Goal: Transaction & Acquisition: Book appointment/travel/reservation

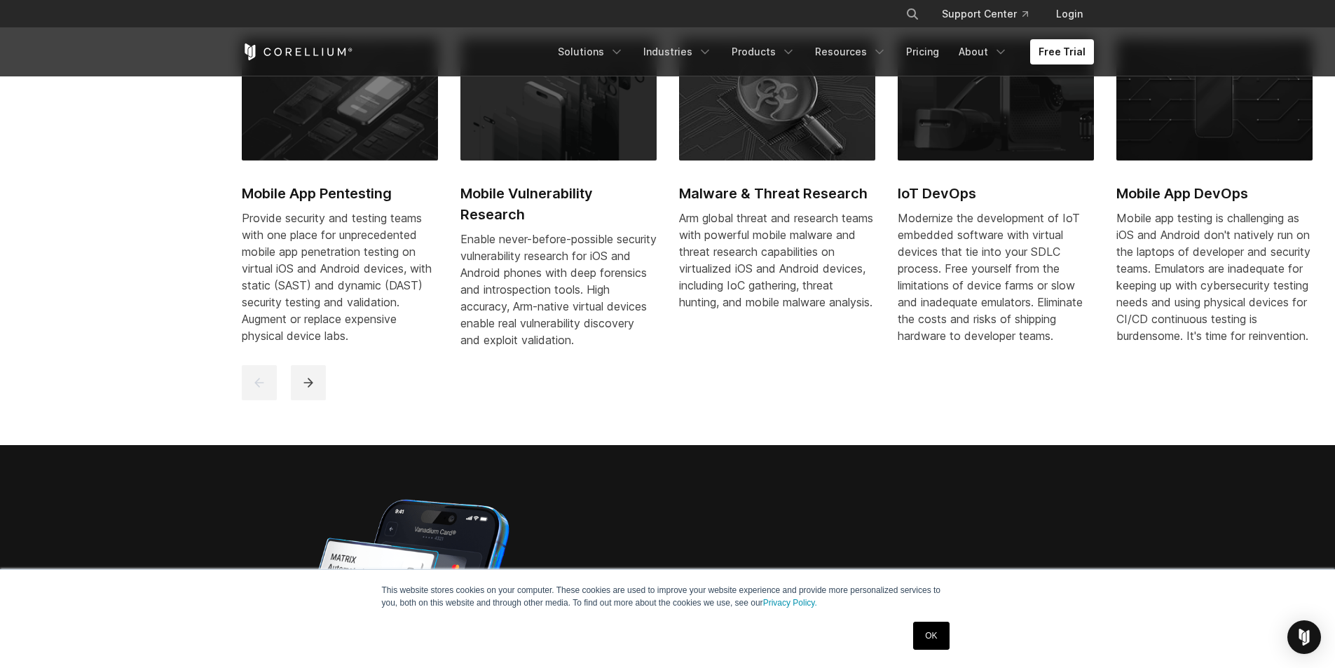
click at [929, 630] on link "OK" at bounding box center [931, 636] width 36 height 28
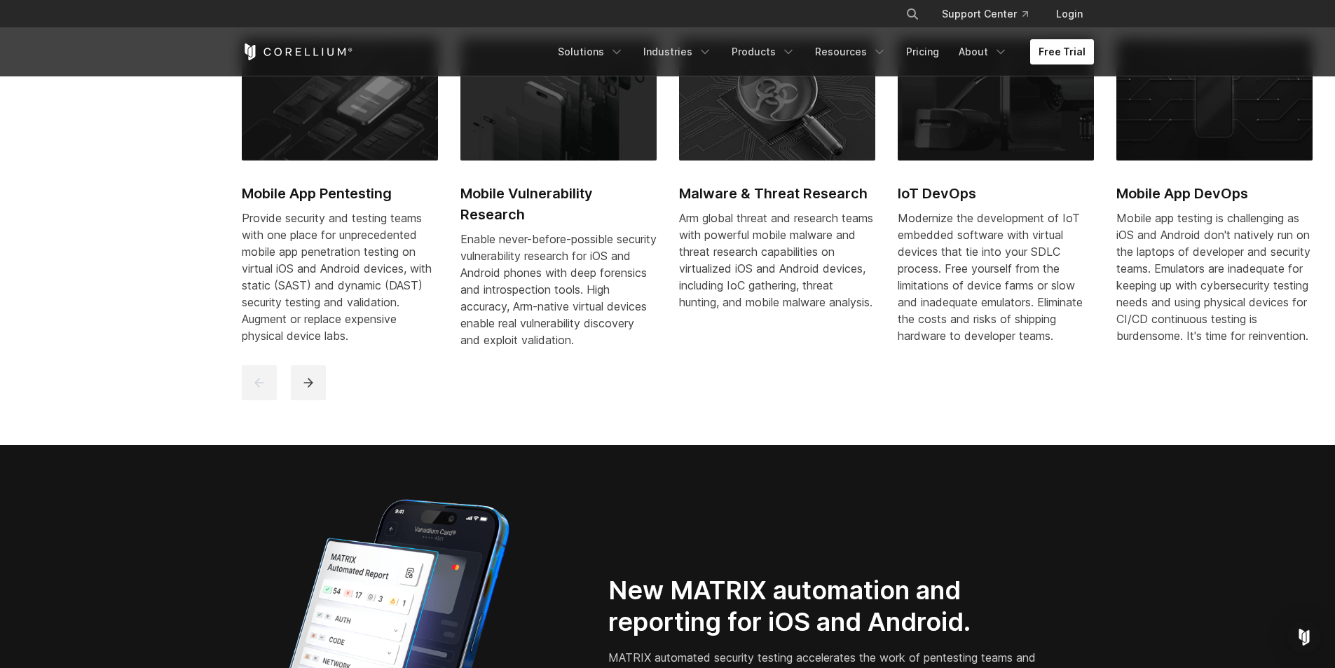
click at [1083, 50] on link "Free Trial" at bounding box center [1062, 51] width 64 height 25
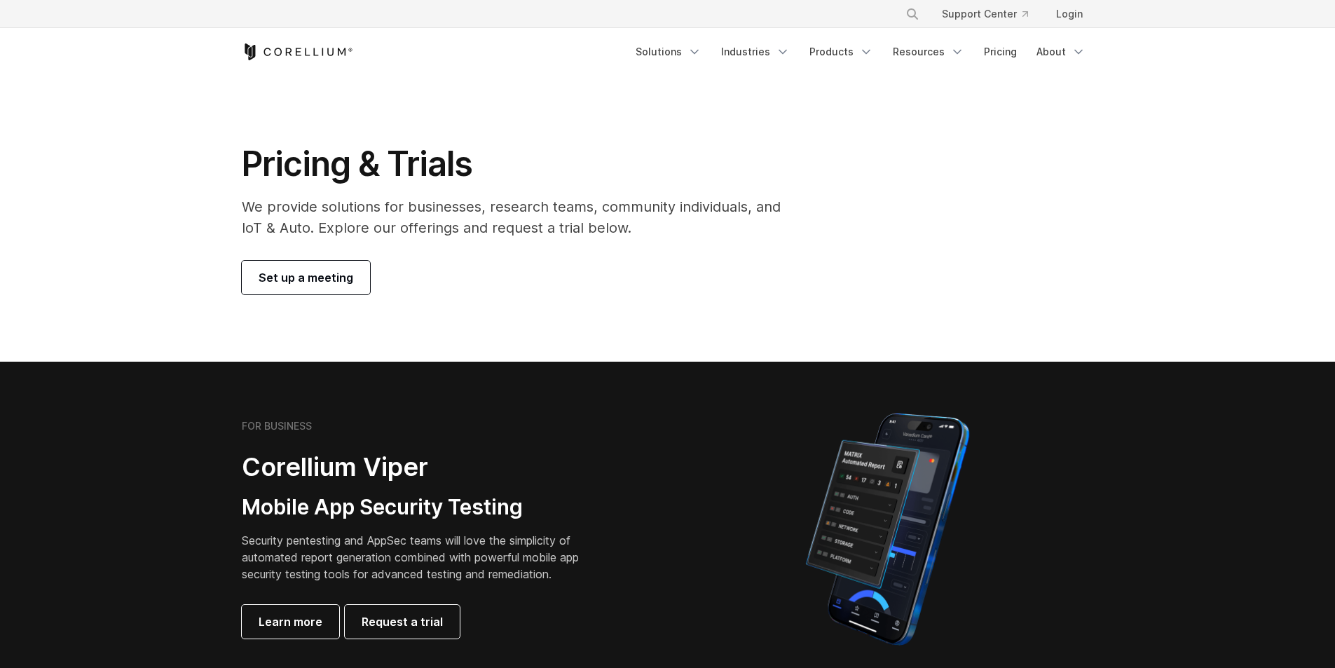
click at [324, 271] on span "Set up a meeting" at bounding box center [306, 277] width 95 height 17
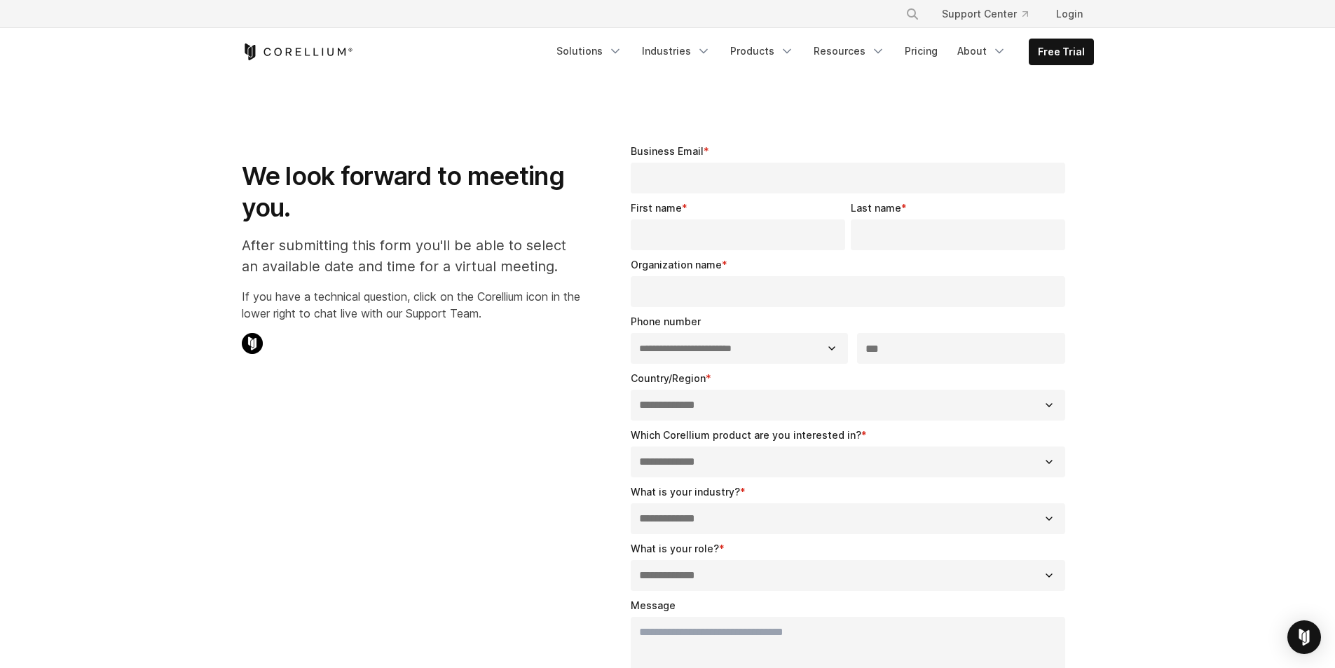
select select "**"
